Goal: Book appointment/travel/reservation

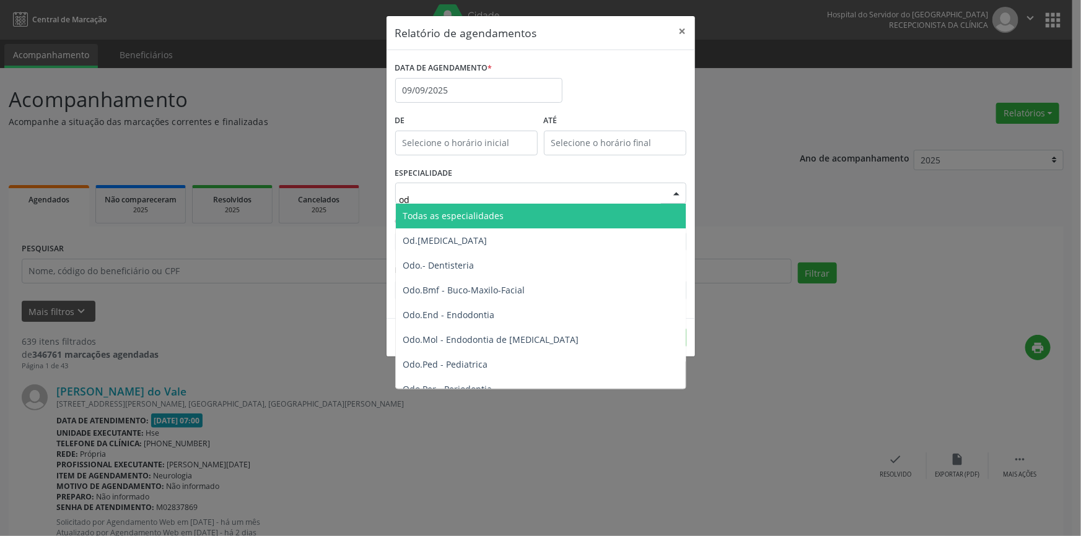
type input "odo"
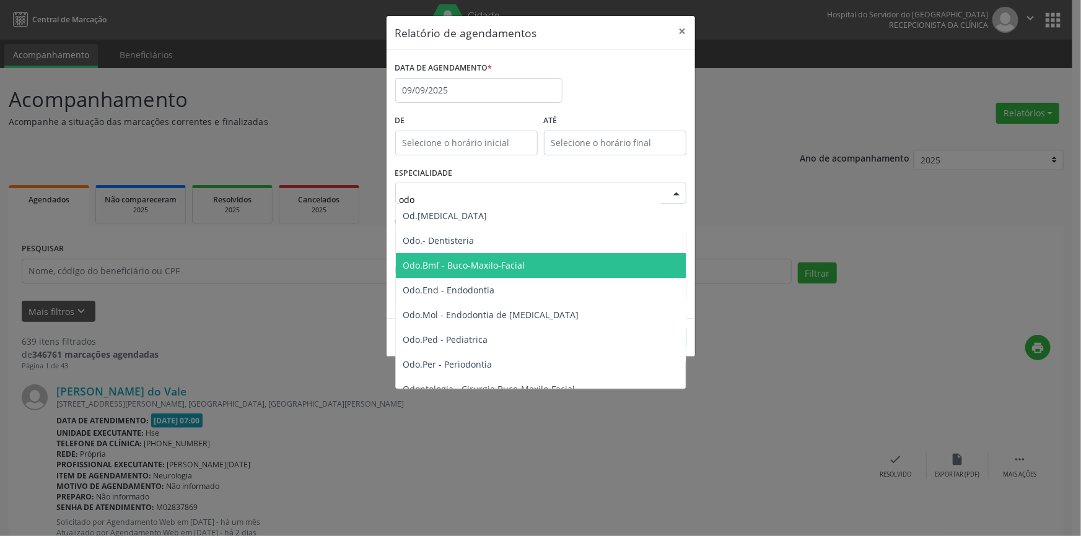
click at [453, 256] on span "Odo.Bmf - Buco-Maxilo-Facial" at bounding box center [542, 265] width 292 height 25
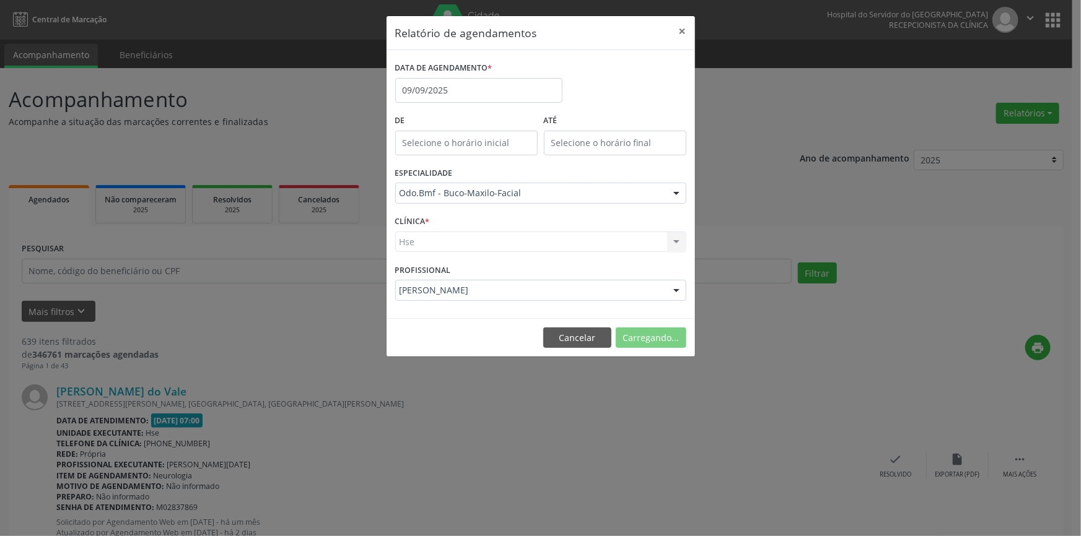
click at [674, 240] on div "Hse Hse Nenhum resultado encontrado para: " " Não há nenhuma opção para ser exi…" at bounding box center [540, 242] width 291 height 21
click at [676, 242] on div at bounding box center [676, 242] width 19 height 21
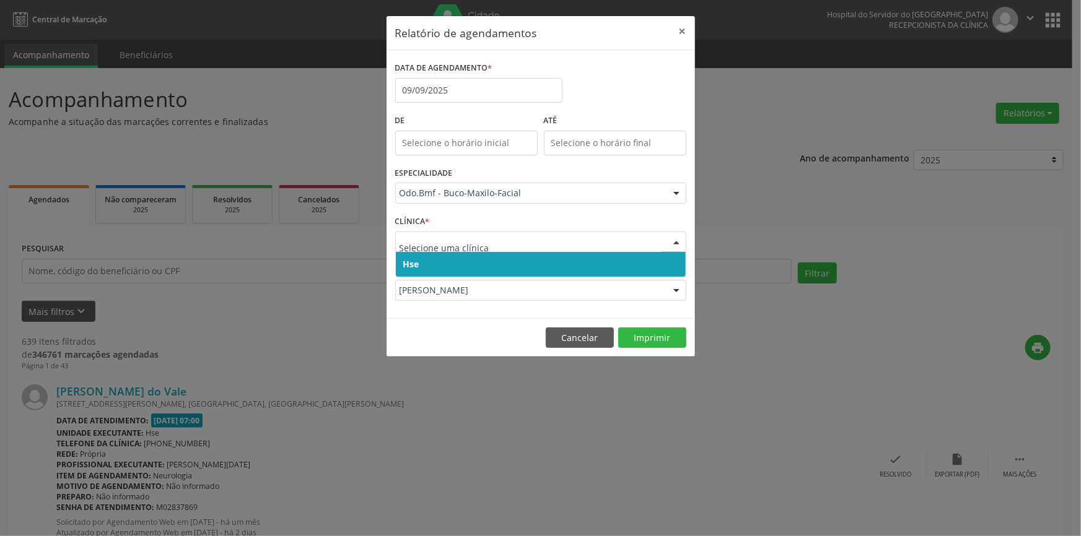
click at [664, 263] on span "Hse" at bounding box center [541, 264] width 290 height 25
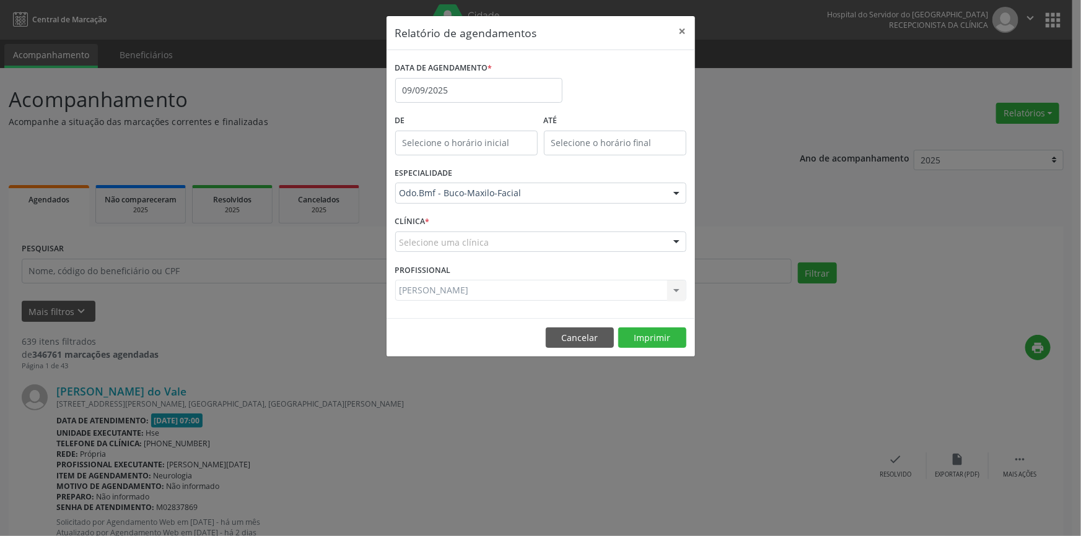
click at [674, 240] on div at bounding box center [676, 242] width 19 height 21
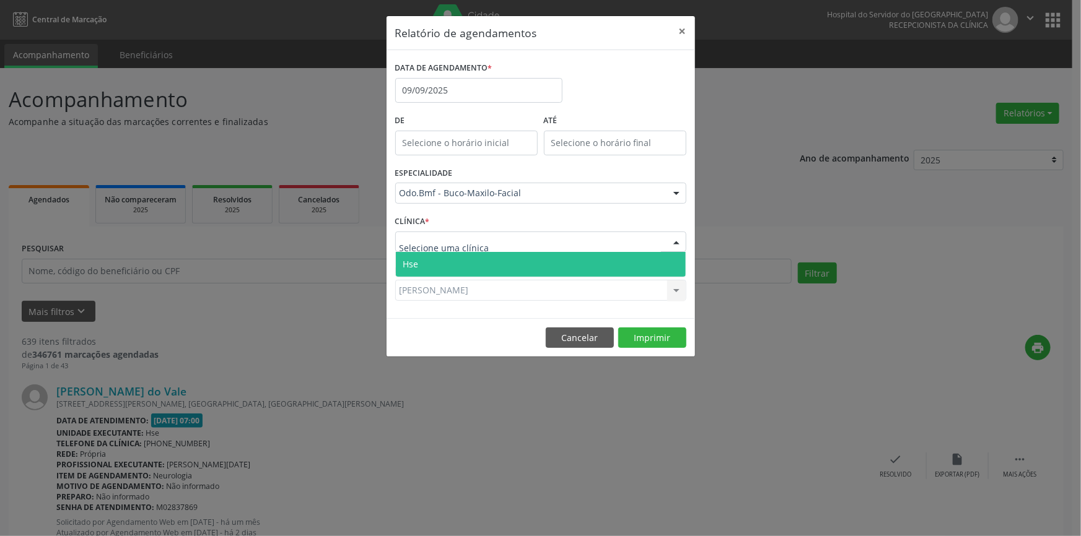
click at [671, 259] on span "Hse" at bounding box center [541, 264] width 290 height 25
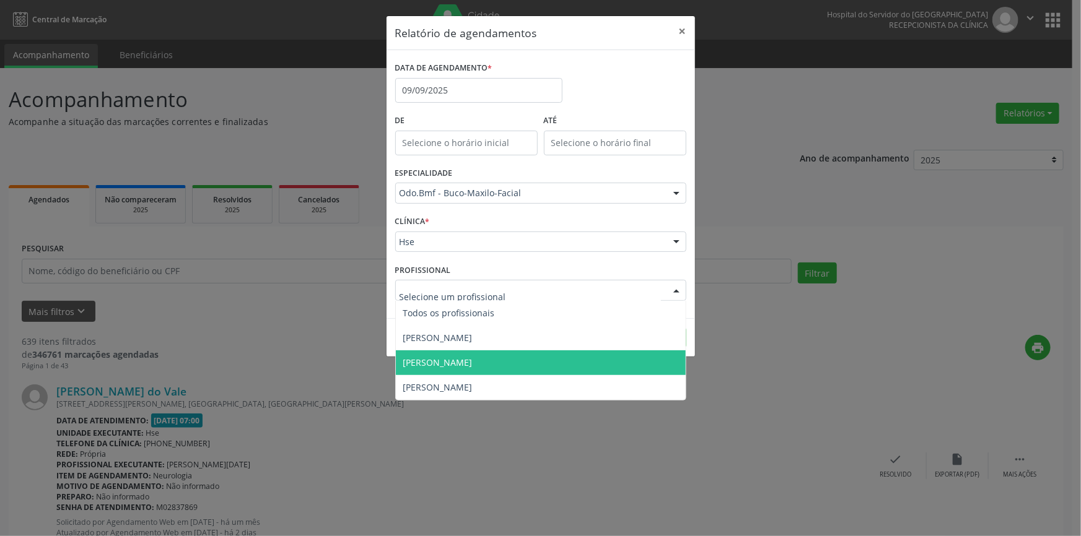
click at [679, 292] on div at bounding box center [676, 291] width 19 height 21
click at [555, 365] on span "[PERSON_NAME]" at bounding box center [541, 363] width 290 height 25
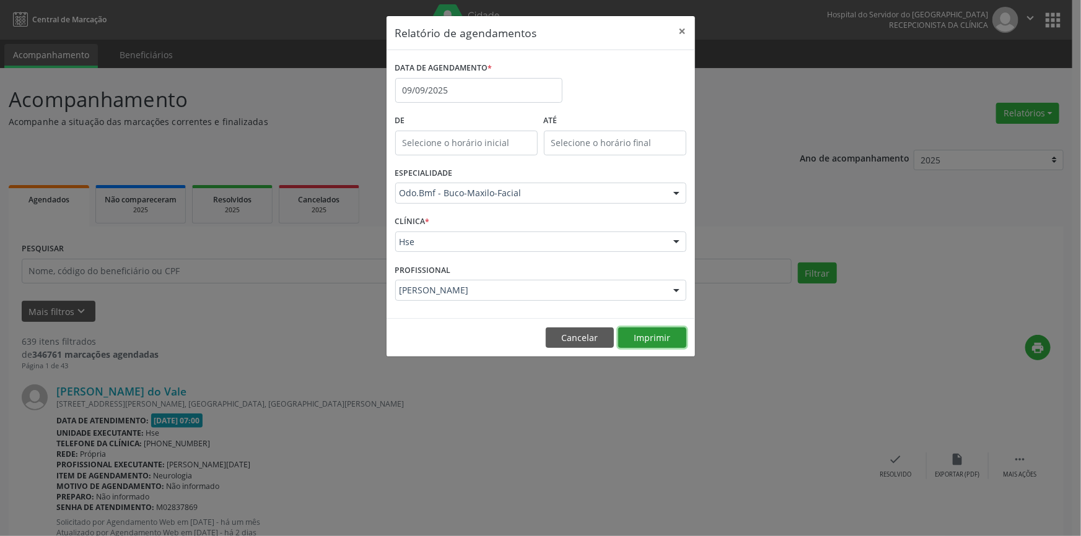
click at [663, 331] on button "Imprimir" at bounding box center [652, 338] width 68 height 21
click at [682, 28] on button "×" at bounding box center [682, 31] width 25 height 30
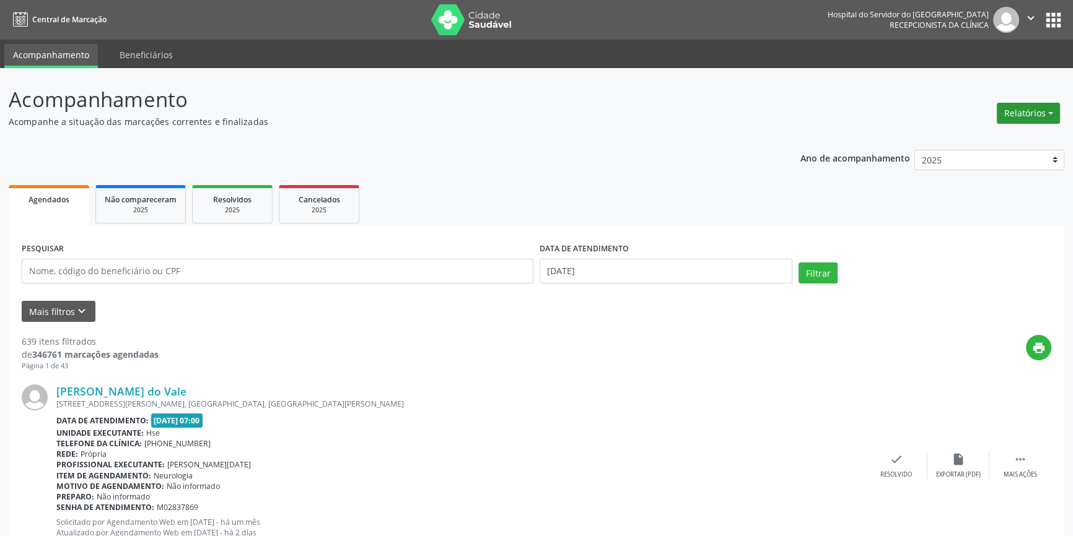
click at [1025, 111] on button "Relatórios" at bounding box center [1027, 113] width 63 height 21
click at [977, 138] on link "Agendamentos" at bounding box center [992, 139] width 133 height 17
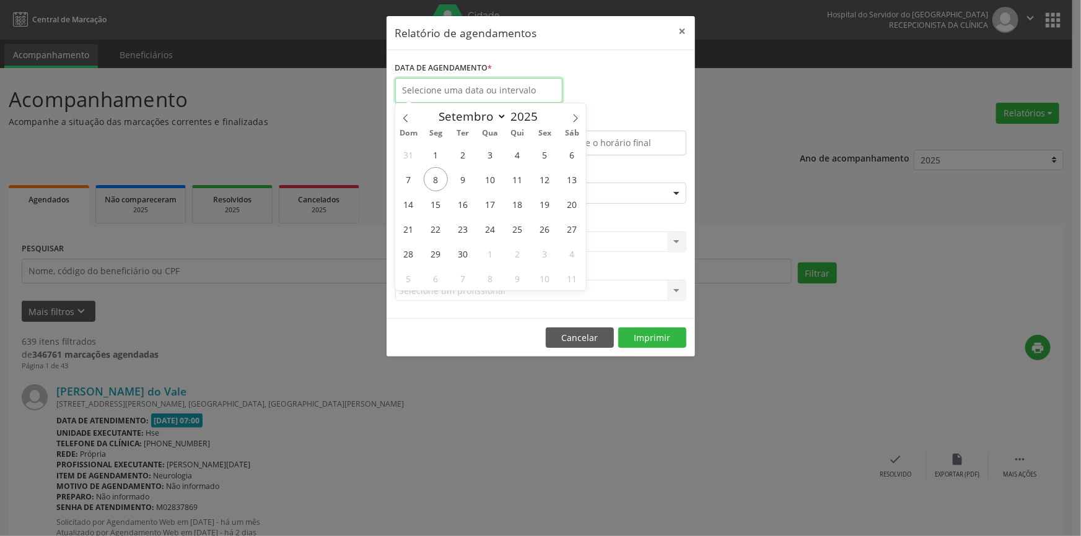
click at [537, 92] on input "text" at bounding box center [478, 90] width 167 height 25
click at [492, 175] on span "10" at bounding box center [490, 179] width 24 height 24
type input "[DATE]"
click at [492, 175] on span "10" at bounding box center [490, 179] width 24 height 24
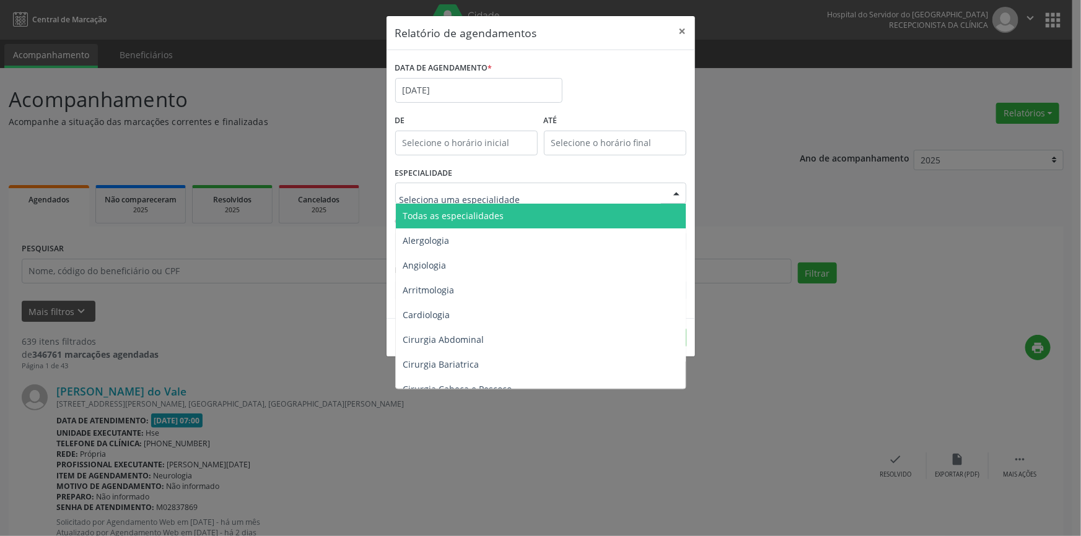
click at [677, 192] on div at bounding box center [676, 193] width 19 height 21
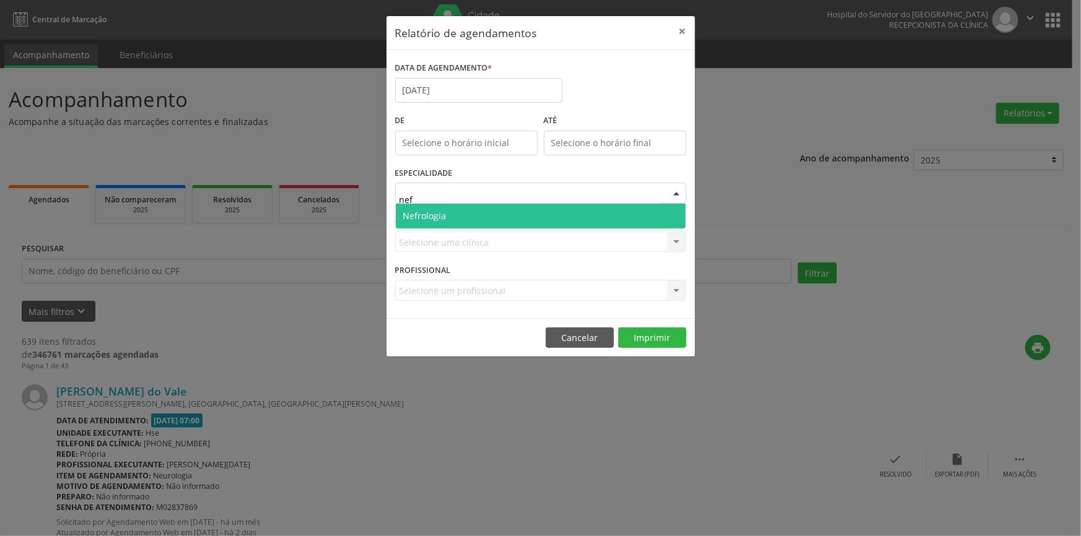
type input "nefr"
click at [448, 210] on span "Nefrologia" at bounding box center [541, 216] width 290 height 25
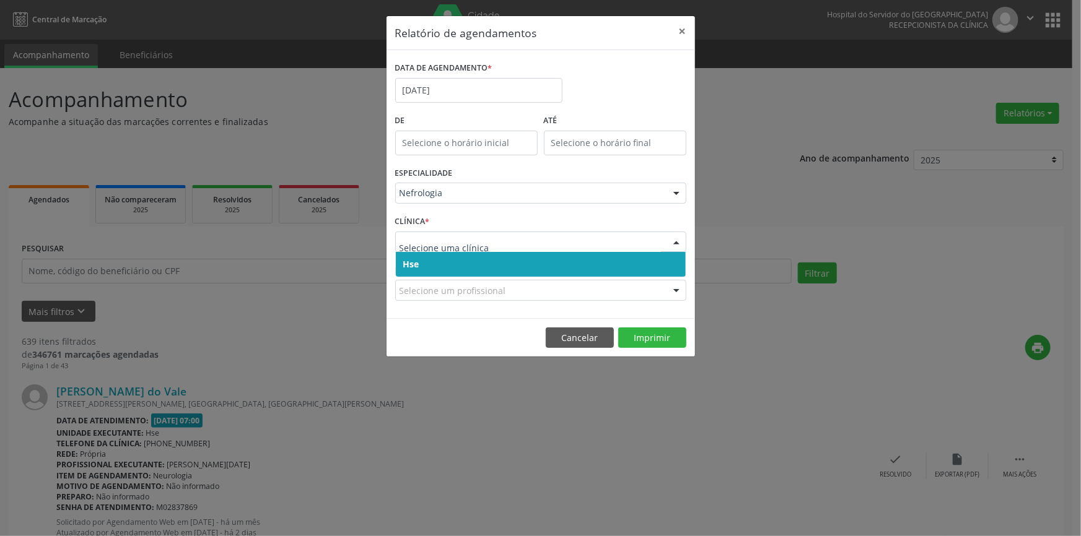
click at [675, 237] on div at bounding box center [676, 242] width 19 height 21
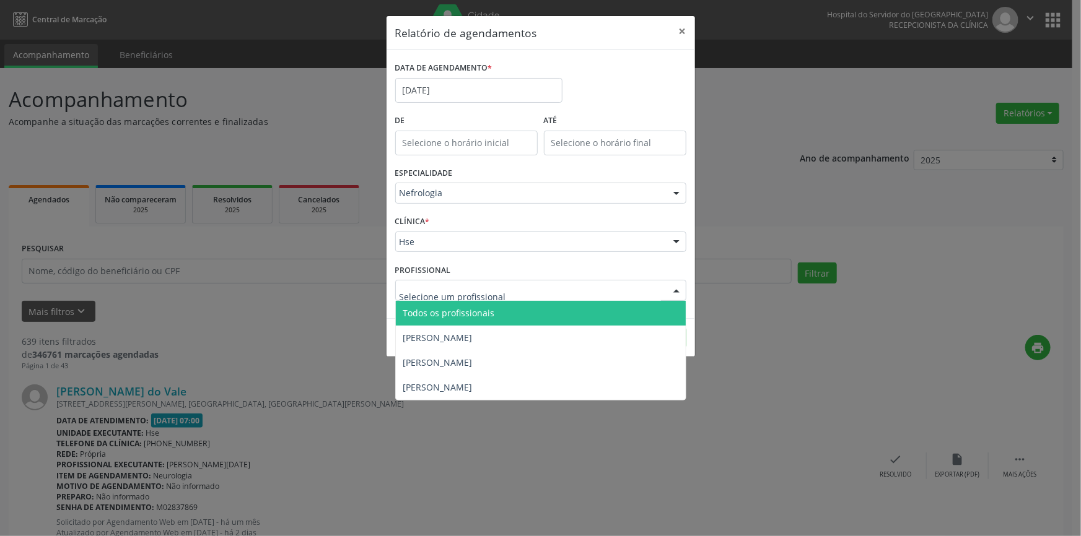
drag, startPoint x: 679, startPoint y: 282, endPoint x: 677, endPoint y: 273, distance: 8.9
click at [679, 276] on form "DATA DE AGENDAMENTO * [DATE] De ATÉ ESPECIALIDADE Nefrologia Todas as especiali…" at bounding box center [540, 184] width 291 height 251
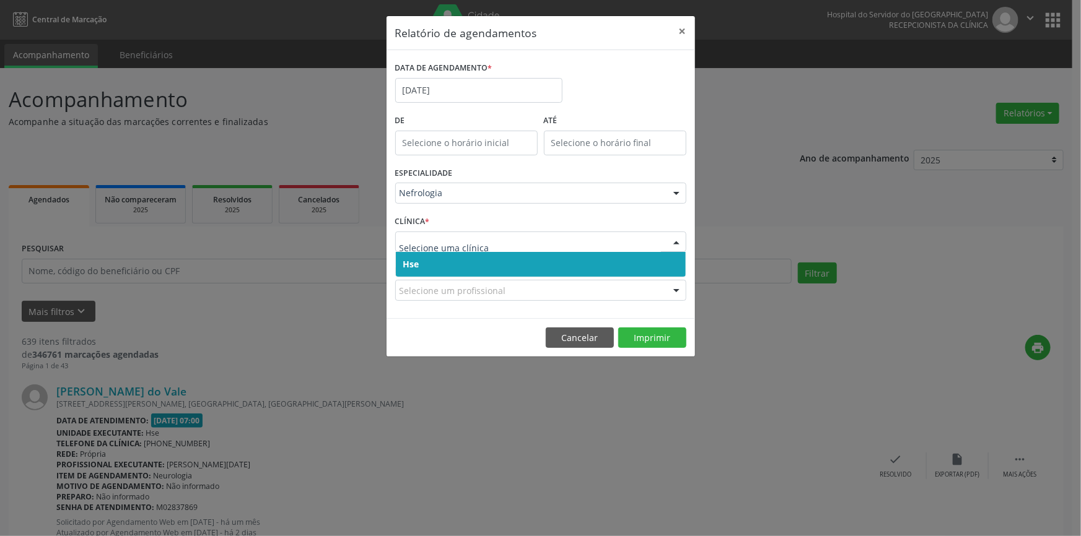
click at [672, 242] on div at bounding box center [676, 242] width 19 height 21
click at [672, 260] on span "Hse" at bounding box center [541, 264] width 290 height 25
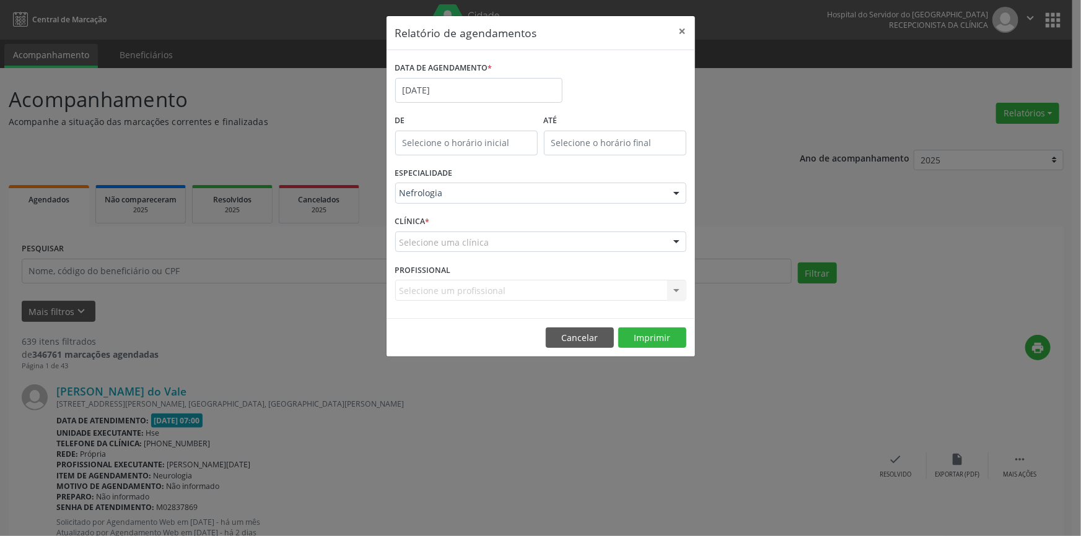
click at [676, 238] on div at bounding box center [676, 242] width 19 height 21
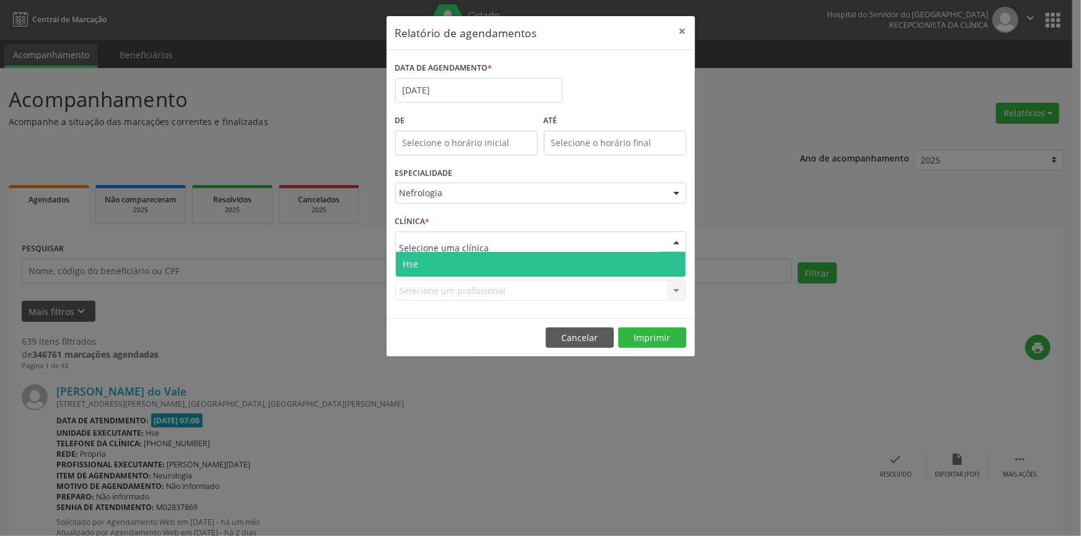
click at [669, 264] on span "Hse" at bounding box center [541, 264] width 290 height 25
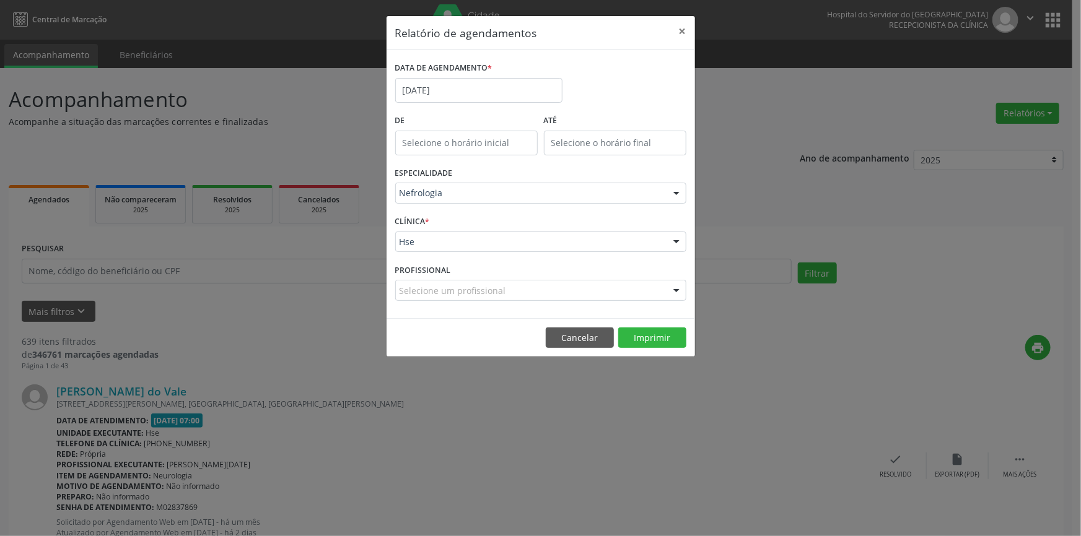
click at [678, 292] on div at bounding box center [676, 291] width 19 height 21
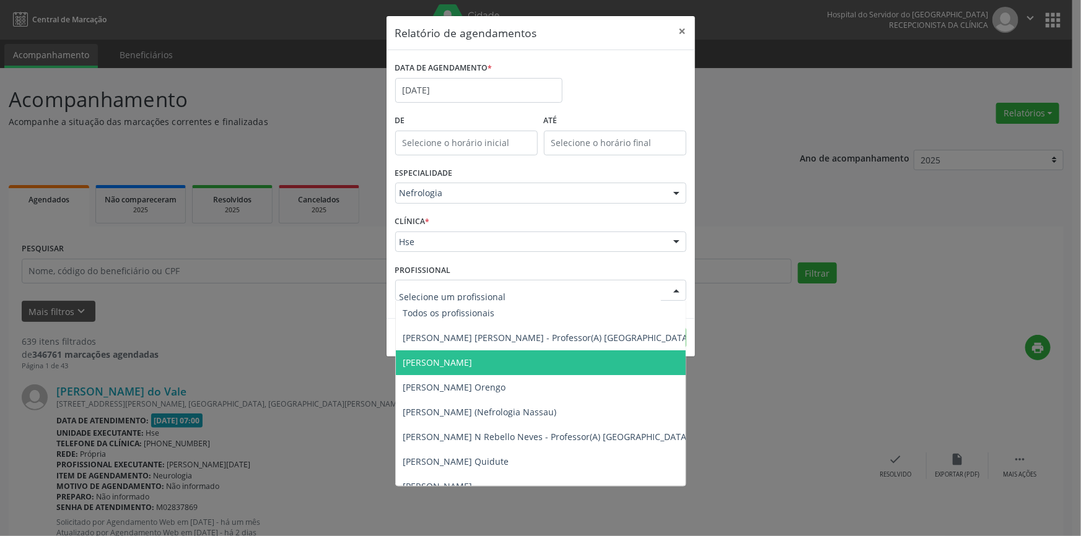
click at [472, 362] on span "[PERSON_NAME]" at bounding box center [437, 363] width 69 height 12
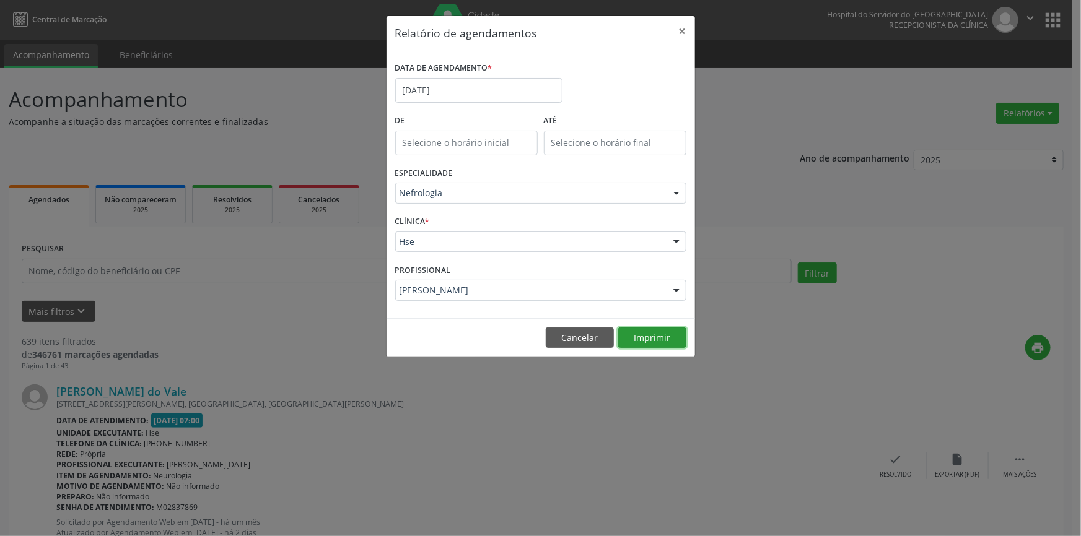
click at [655, 332] on button "Imprimir" at bounding box center [652, 338] width 68 height 21
